Goal: Check status: Check status

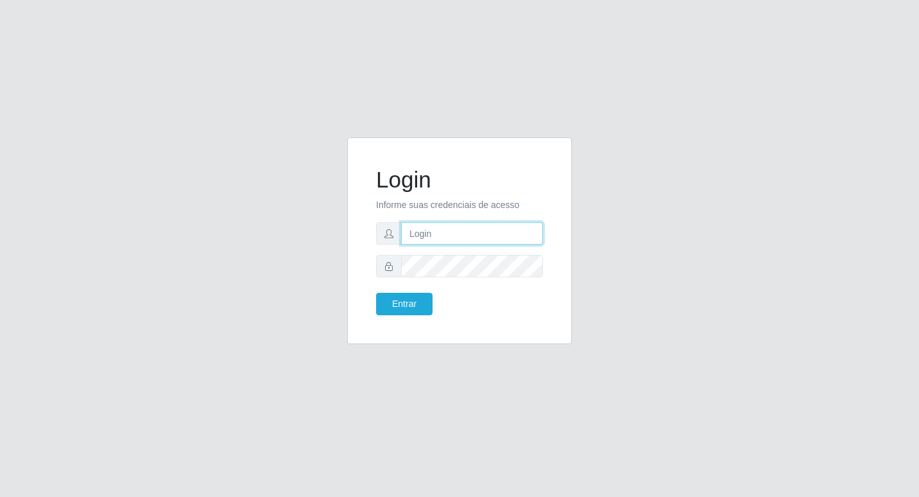
click at [441, 234] on input "text" at bounding box center [472, 233] width 142 height 22
type input "fabianabemais@b6"
click at [414, 310] on button "Entrar" at bounding box center [404, 304] width 56 height 22
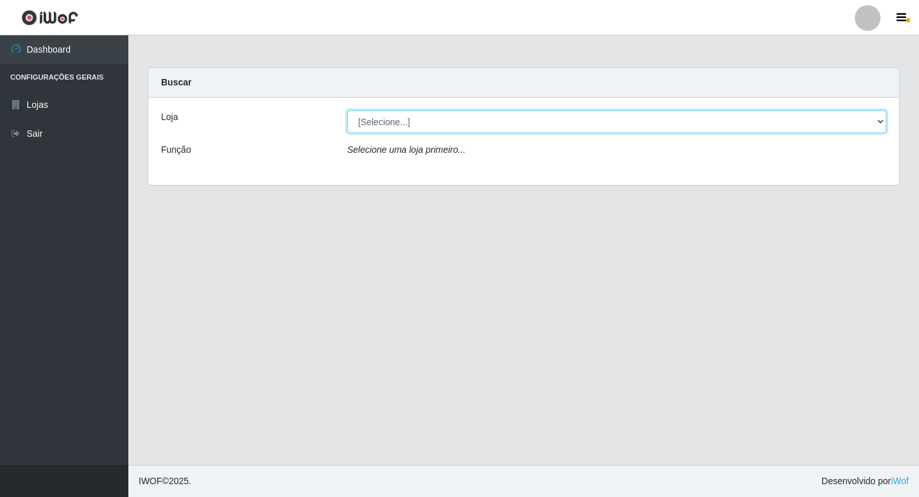
click at [880, 123] on select "[Selecione...] Bemais Supermercados - B6 Colibris" at bounding box center [616, 121] width 539 height 22
select select "406"
click at [347, 110] on select "[Selecione...] Bemais Supermercados - B6 Colibris" at bounding box center [616, 121] width 539 height 22
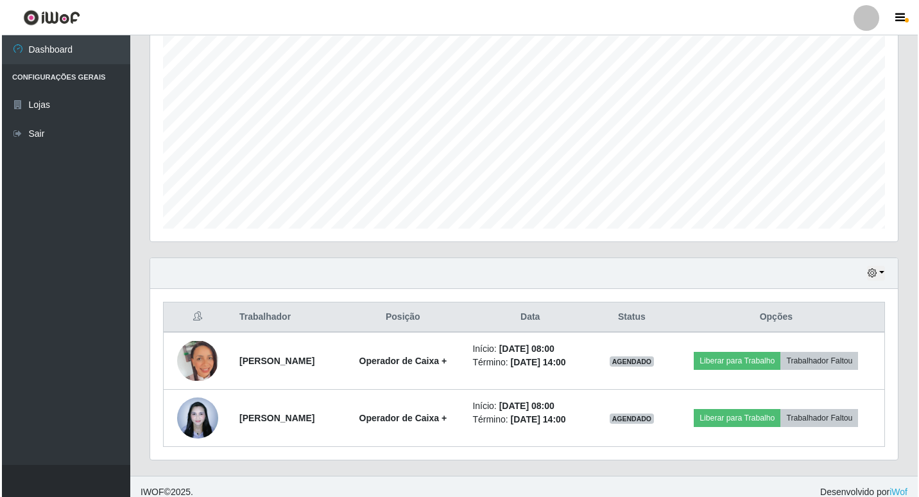
scroll to position [241, 0]
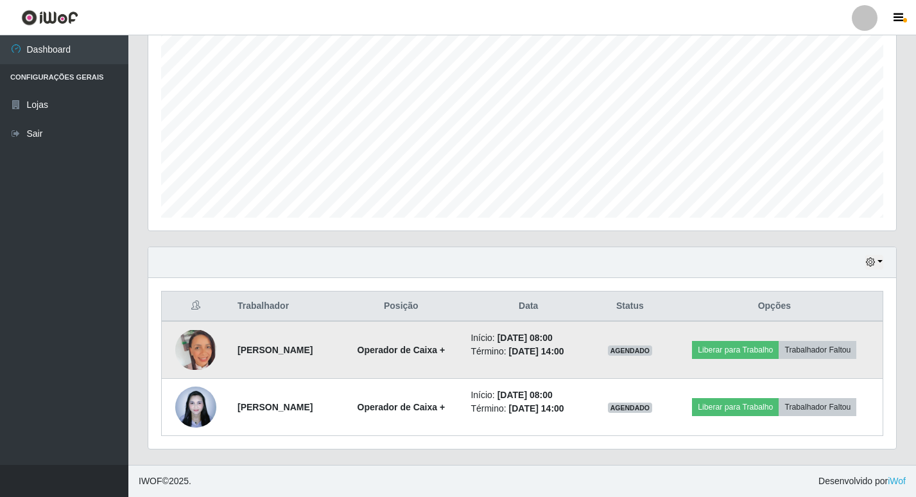
click at [204, 351] on img at bounding box center [195, 350] width 41 height 40
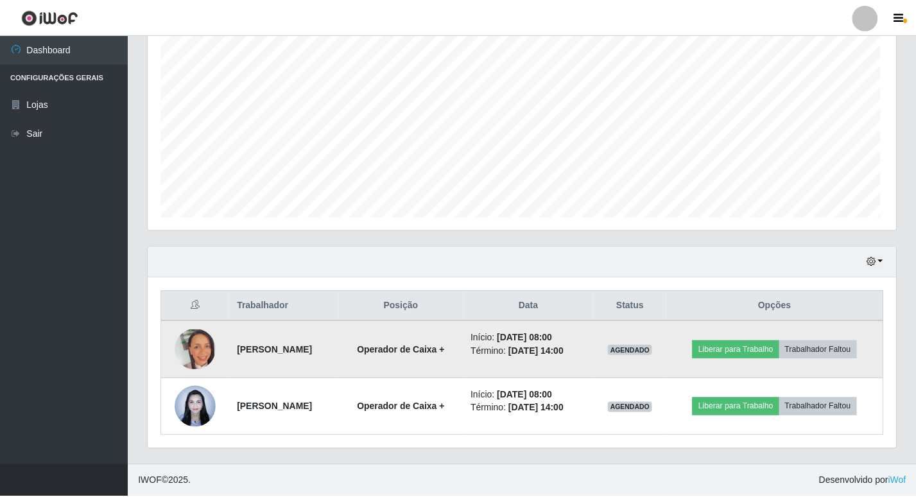
scroll to position [266, 741]
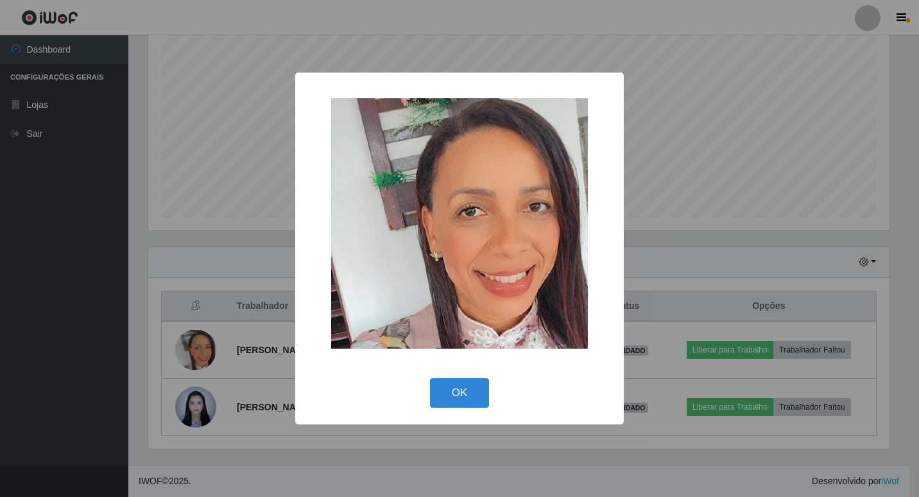
click at [195, 407] on div "× OK Cancel" at bounding box center [459, 248] width 919 height 497
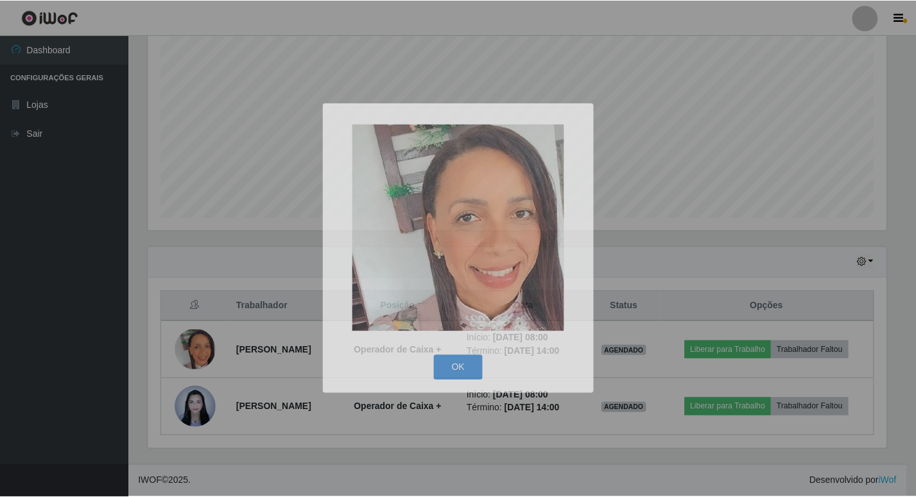
scroll to position [266, 747]
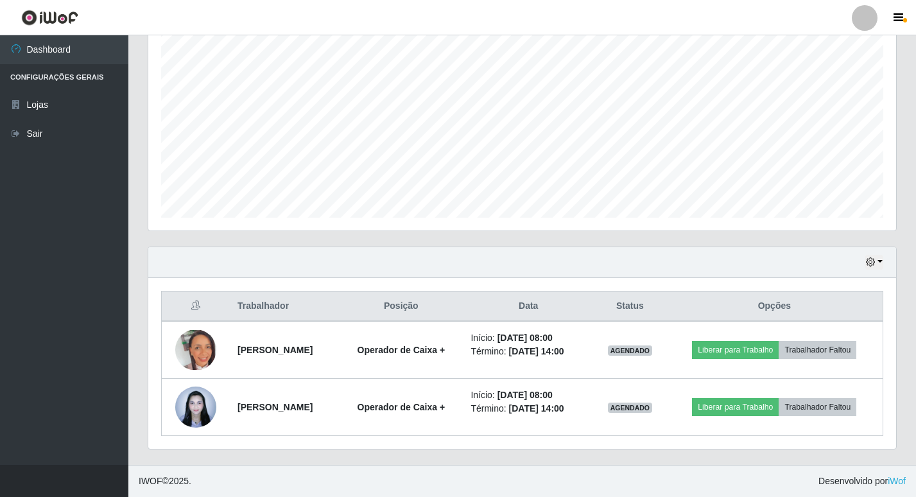
click at [195, 407] on img at bounding box center [195, 406] width 41 height 55
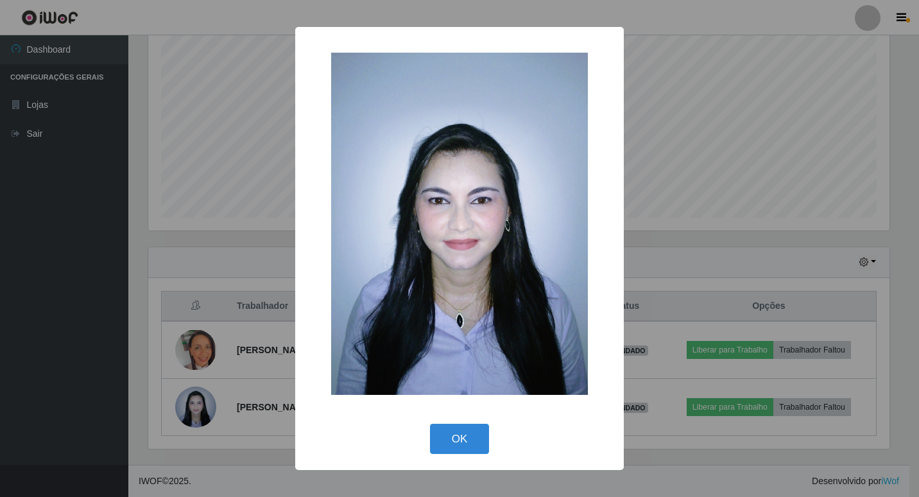
click at [194, 410] on div "× OK Cancel" at bounding box center [459, 248] width 919 height 497
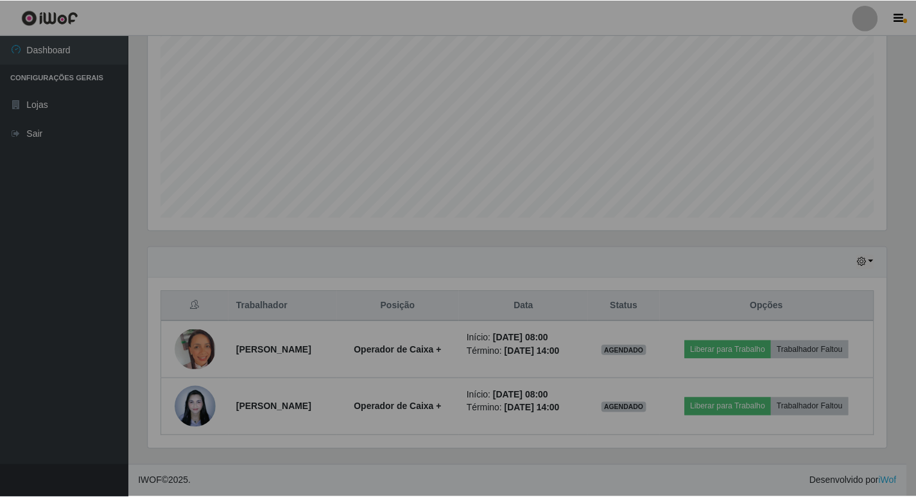
scroll to position [266, 747]
